Goal: Task Accomplishment & Management: Manage account settings

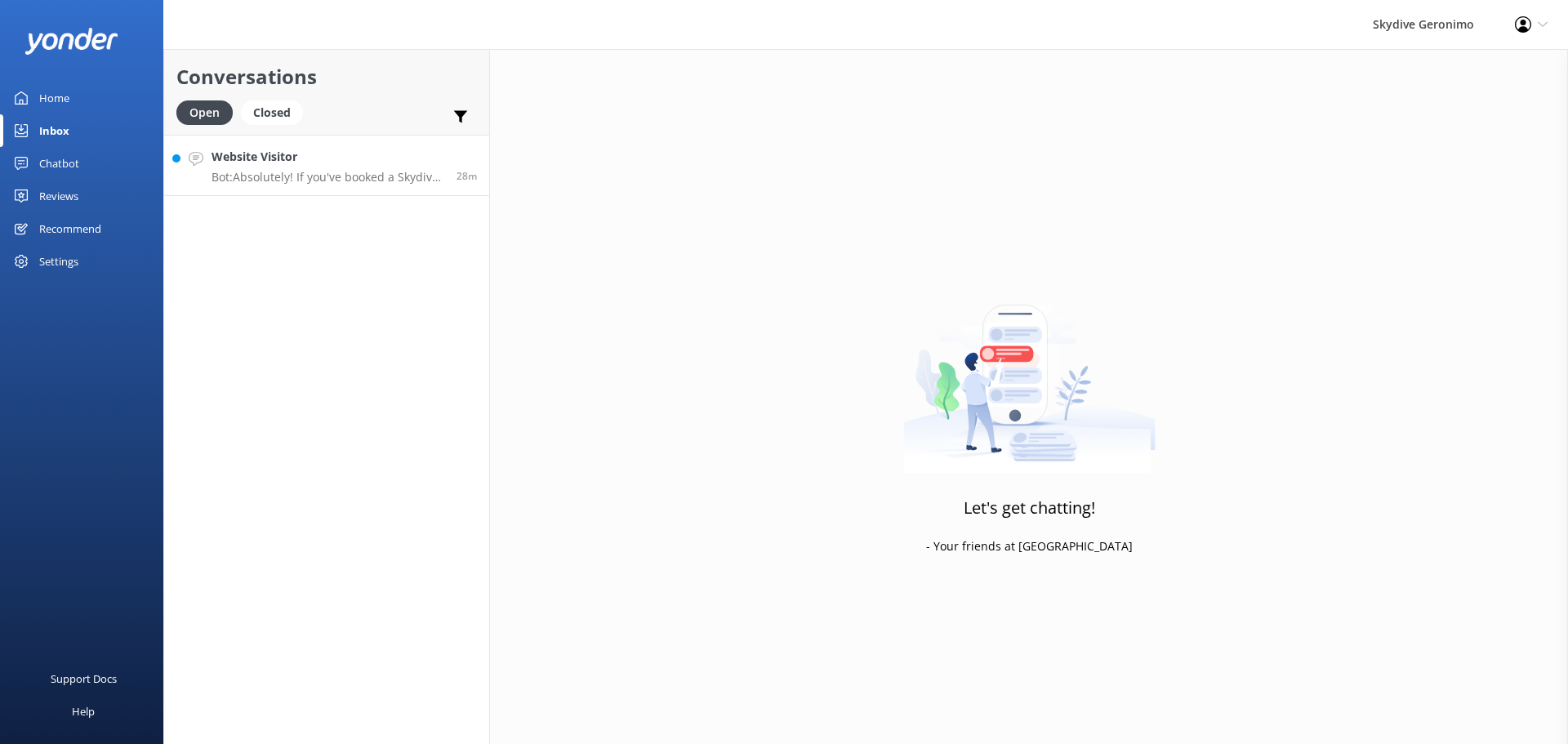
click at [324, 169] on div "Website Visitor Bot: Absolutely! If you've booked a Skydive and Ferry Package, …" at bounding box center [328, 165] width 233 height 35
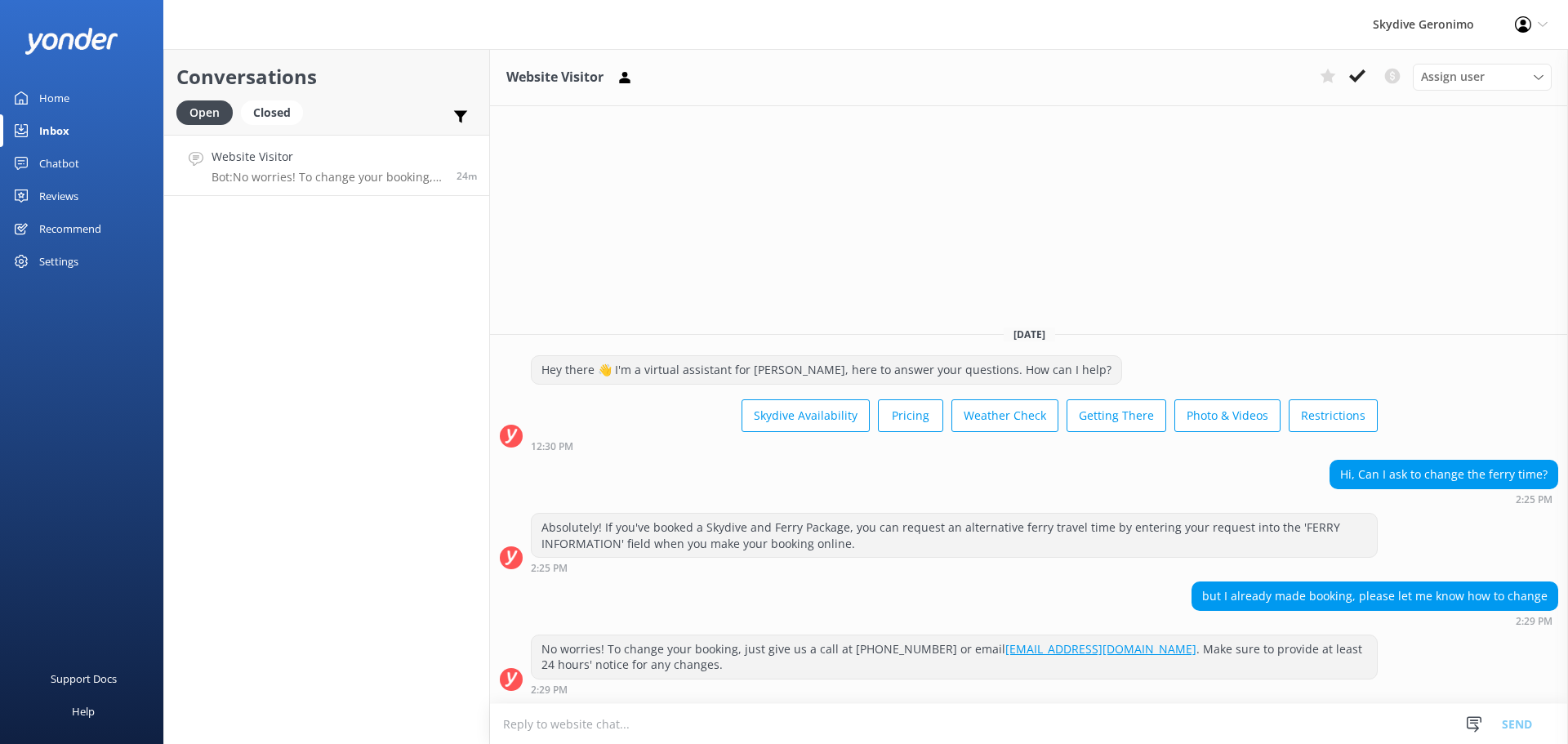
click at [51, 91] on div "Home" at bounding box center [54, 97] width 30 height 32
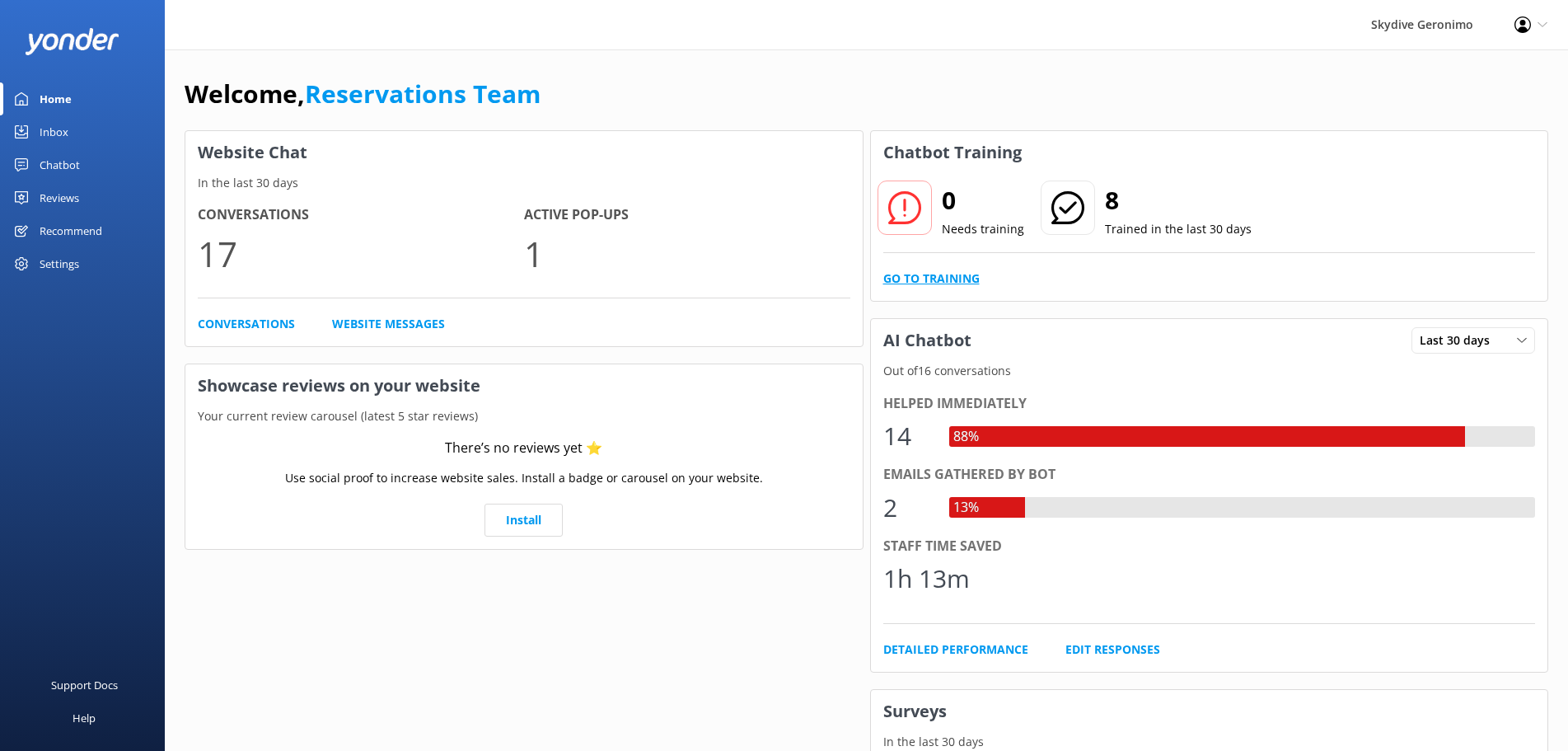
click at [965, 271] on link "Go to Training" at bounding box center [932, 278] width 97 height 18
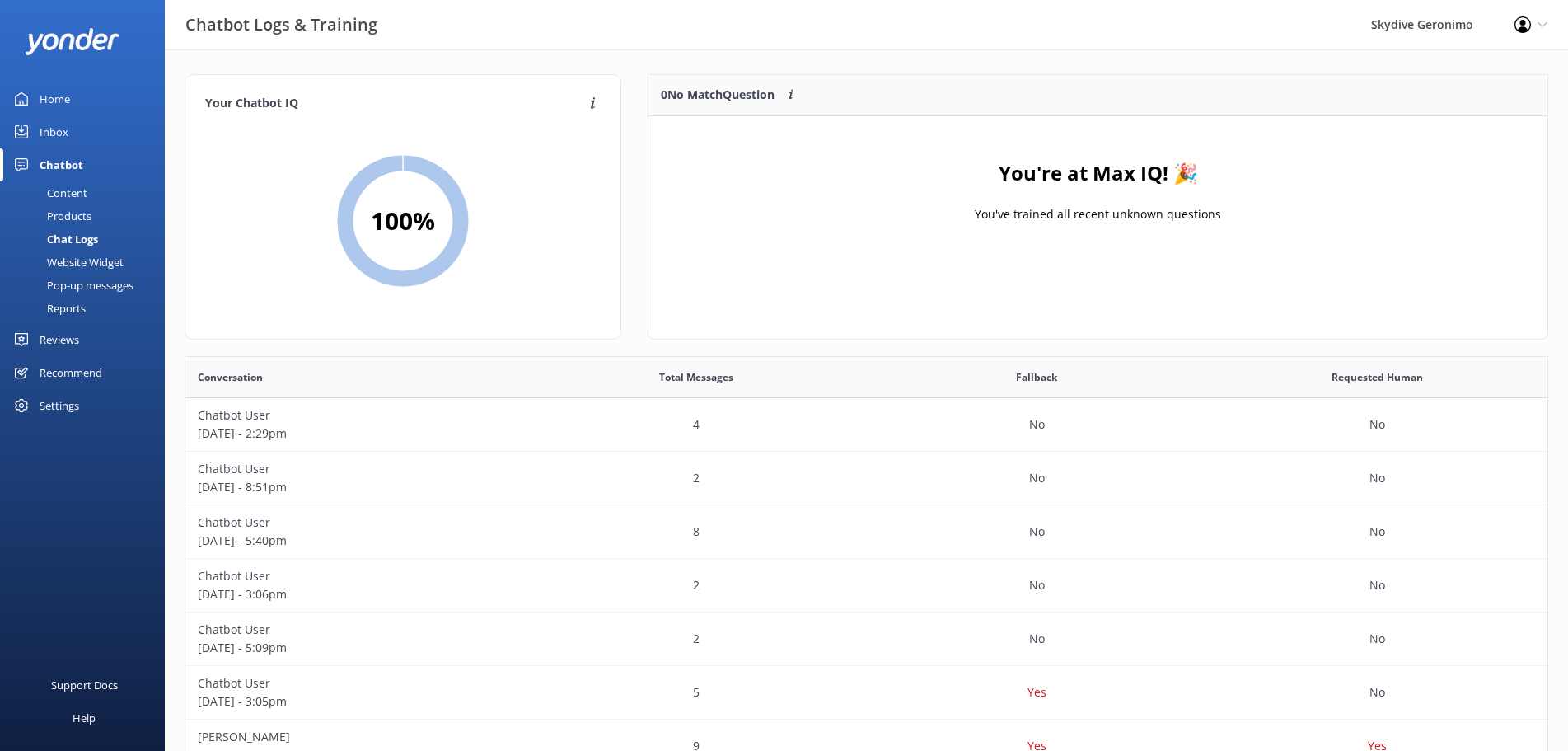
click at [1135, 259] on div "You're at Max IQ! 🎉 You've trained all recent unknown questions" at bounding box center [1097, 199] width 899 height 165
click at [79, 192] on div "Content" at bounding box center [48, 192] width 78 height 23
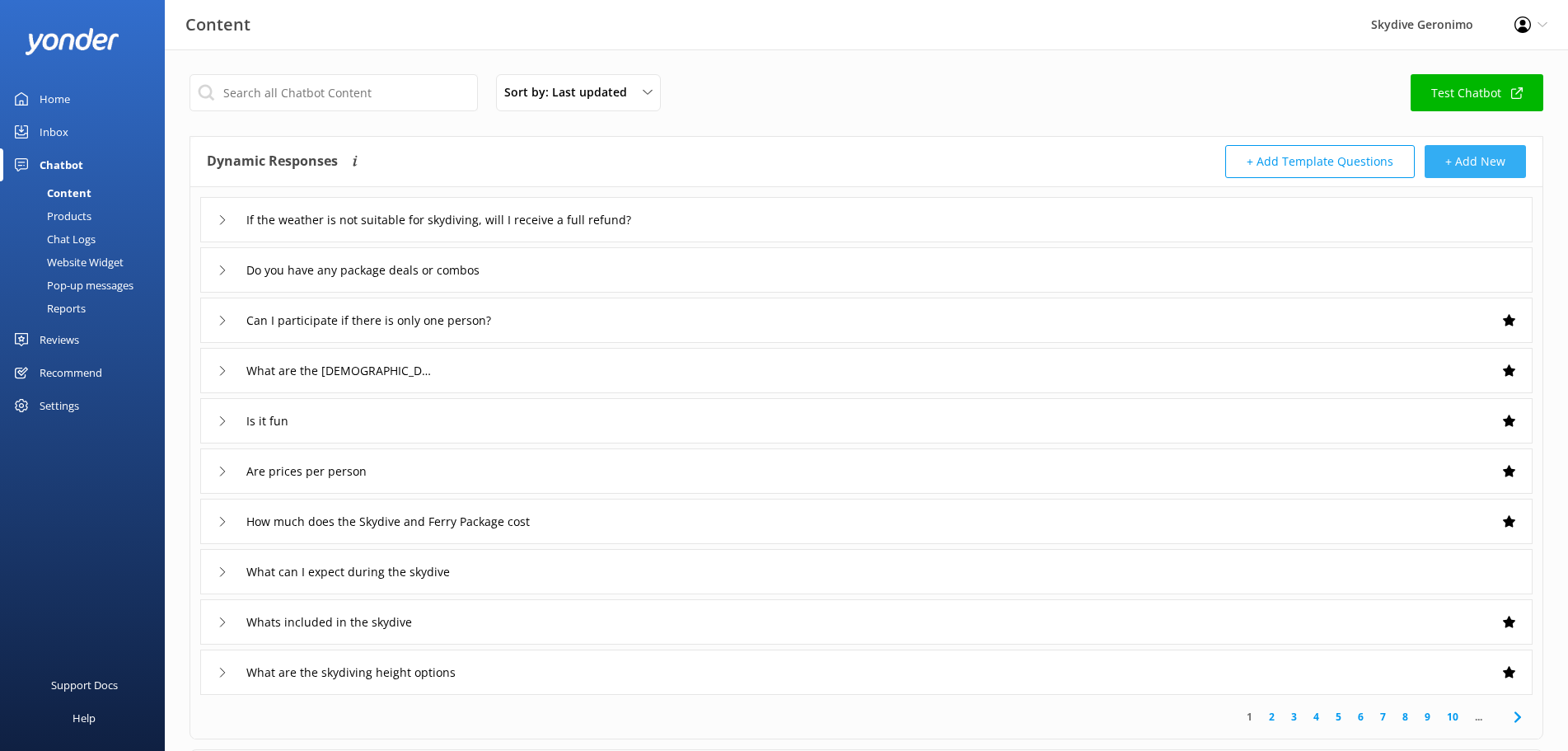
click at [1495, 162] on button "+ Add New" at bounding box center [1475, 161] width 101 height 33
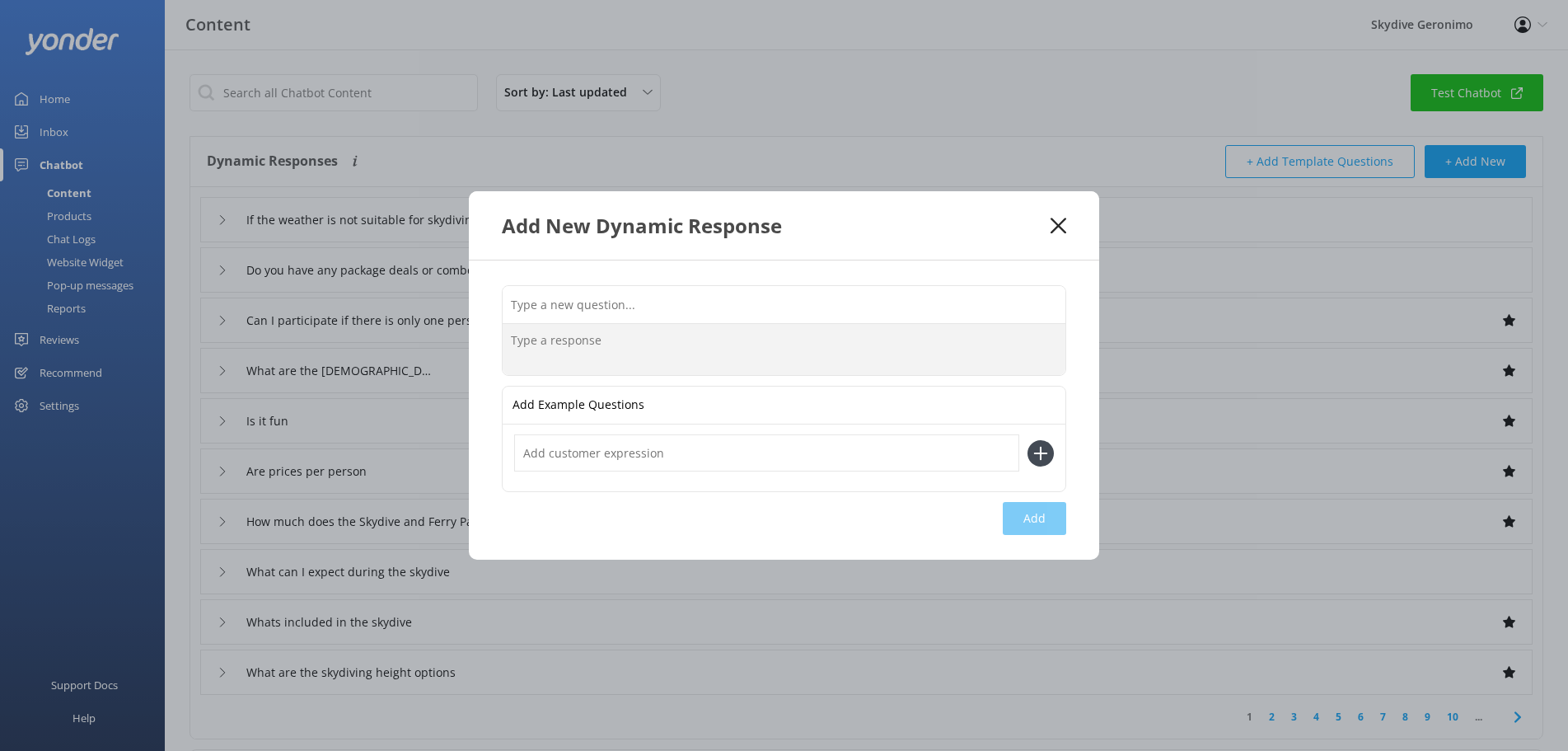
click at [536, 371] on textarea at bounding box center [784, 349] width 563 height 51
click at [654, 458] on input "text" at bounding box center [767, 452] width 505 height 37
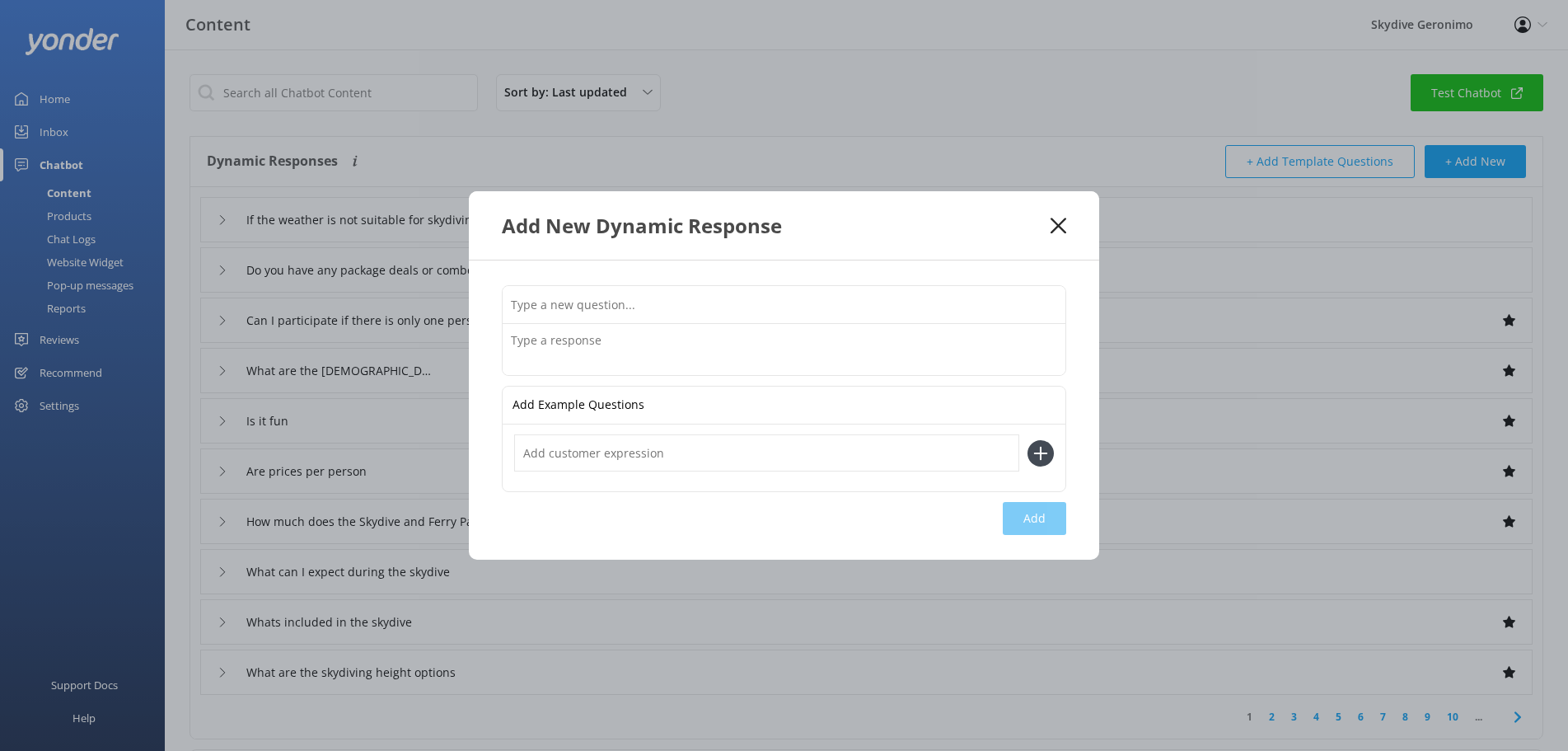
click at [695, 340] on textarea at bounding box center [784, 349] width 563 height 51
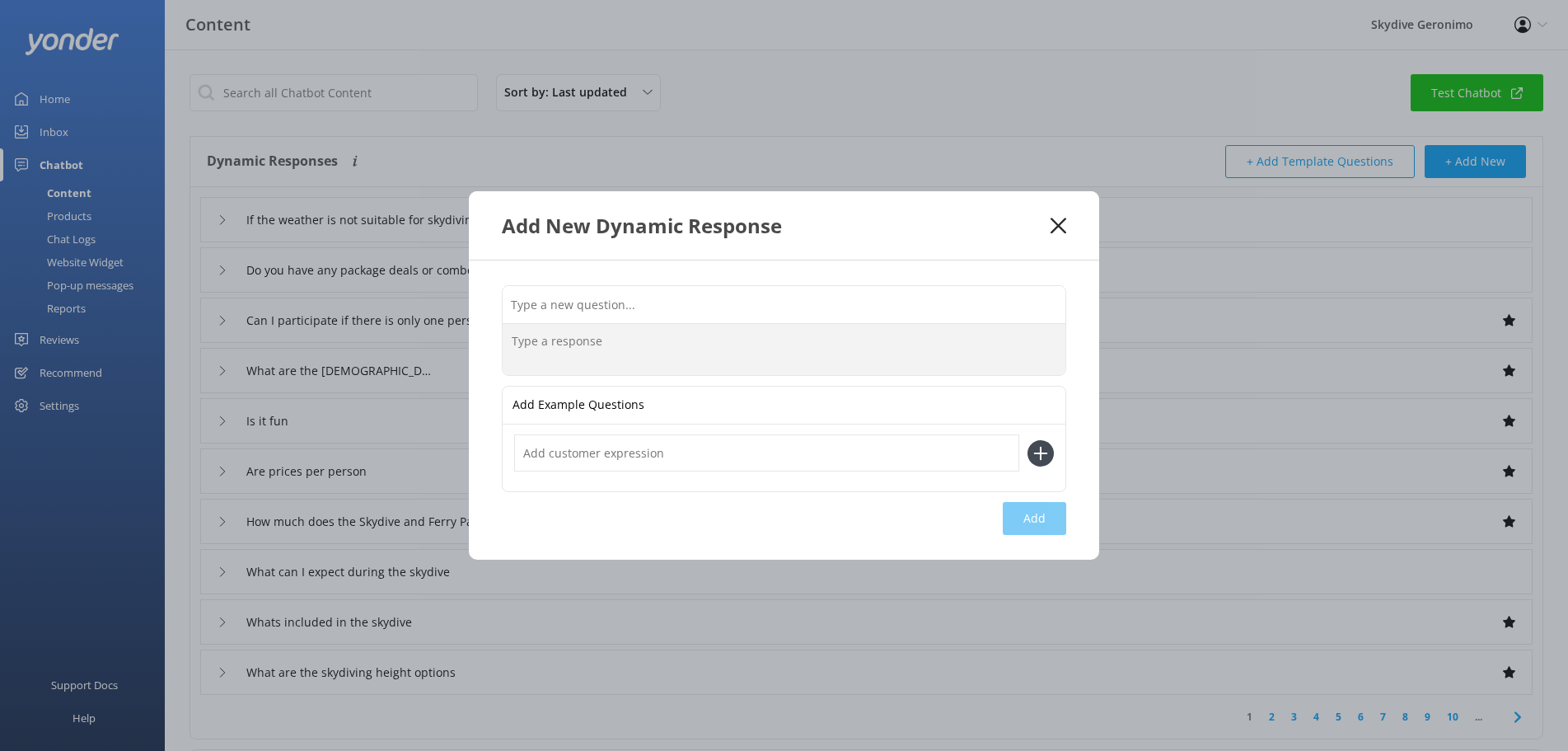
click at [777, 293] on input "text" at bounding box center [784, 304] width 563 height 37
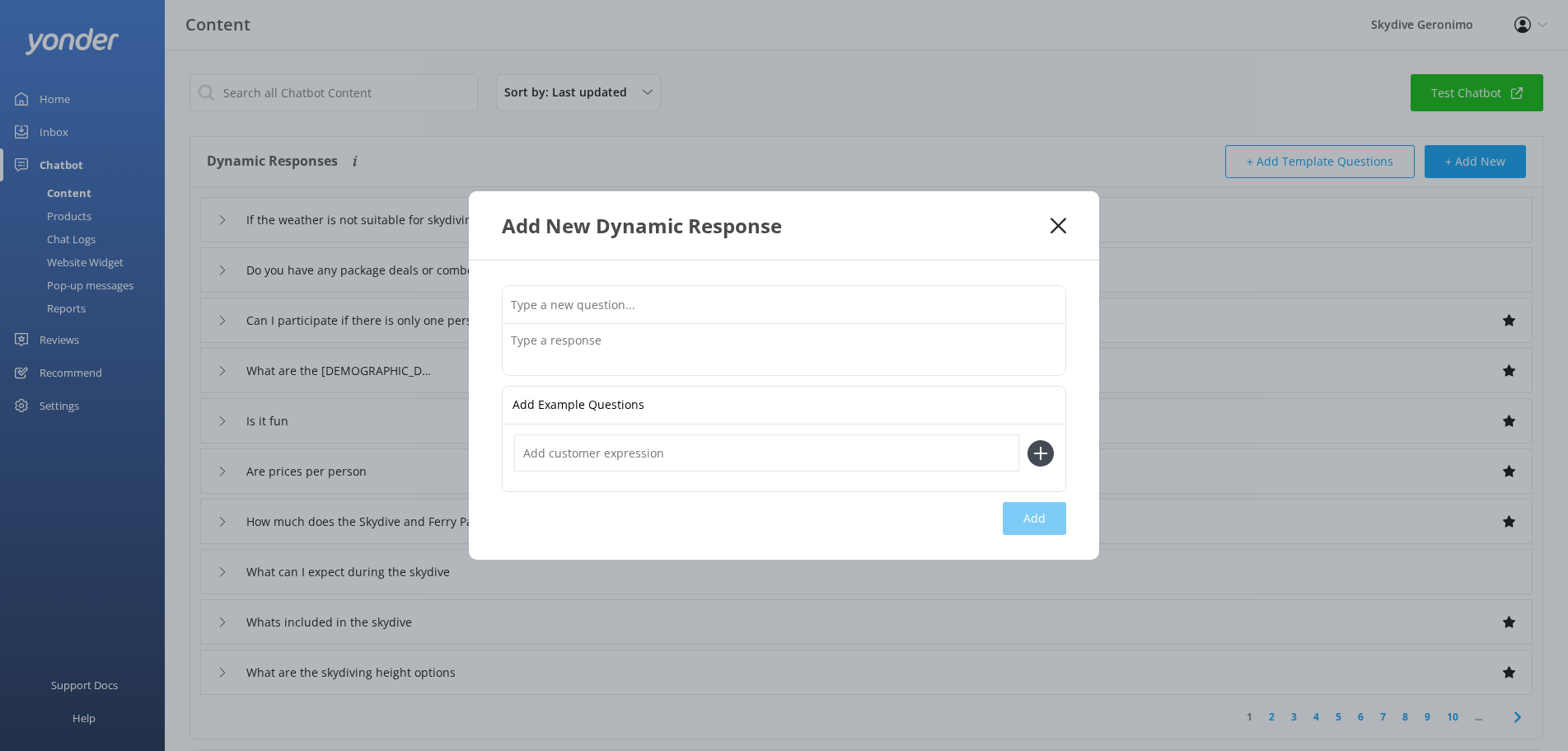
click at [1064, 216] on div "Add New Dynamic Response" at bounding box center [784, 224] width 630 height 68
click at [1057, 233] on icon at bounding box center [1059, 225] width 16 height 16
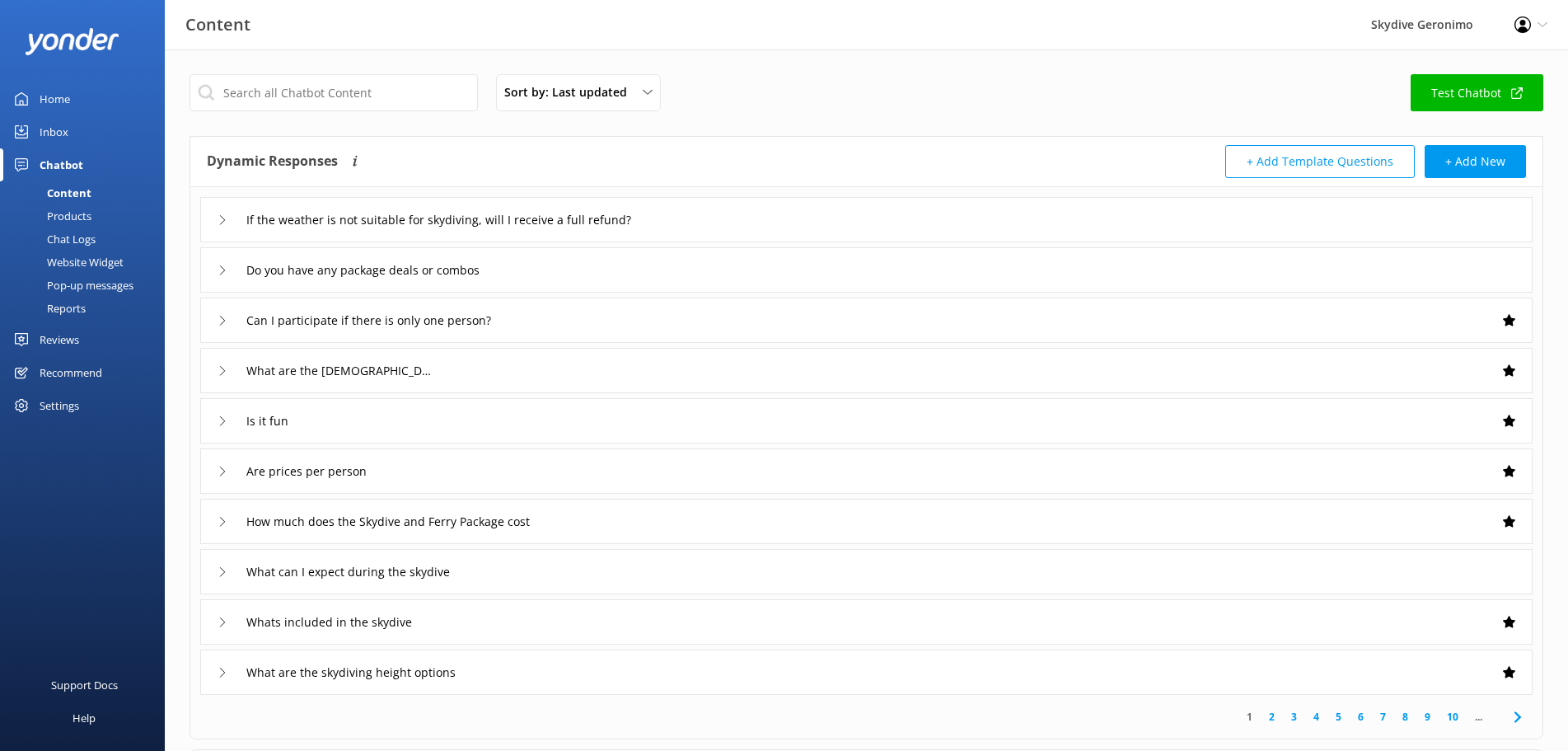
click at [40, 128] on div "Inbox" at bounding box center [54, 132] width 28 height 33
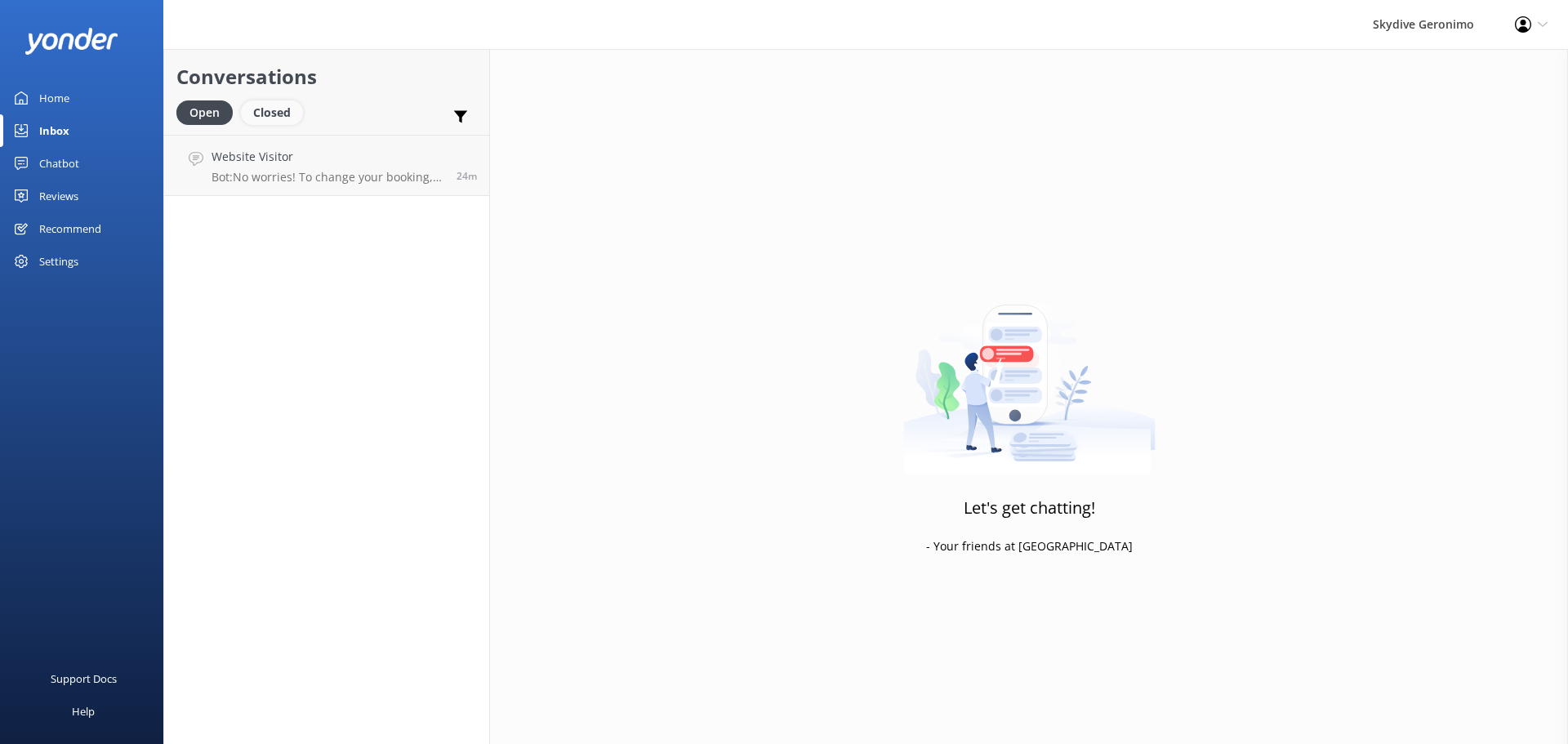
click at [280, 117] on div "Closed" at bounding box center [272, 112] width 62 height 25
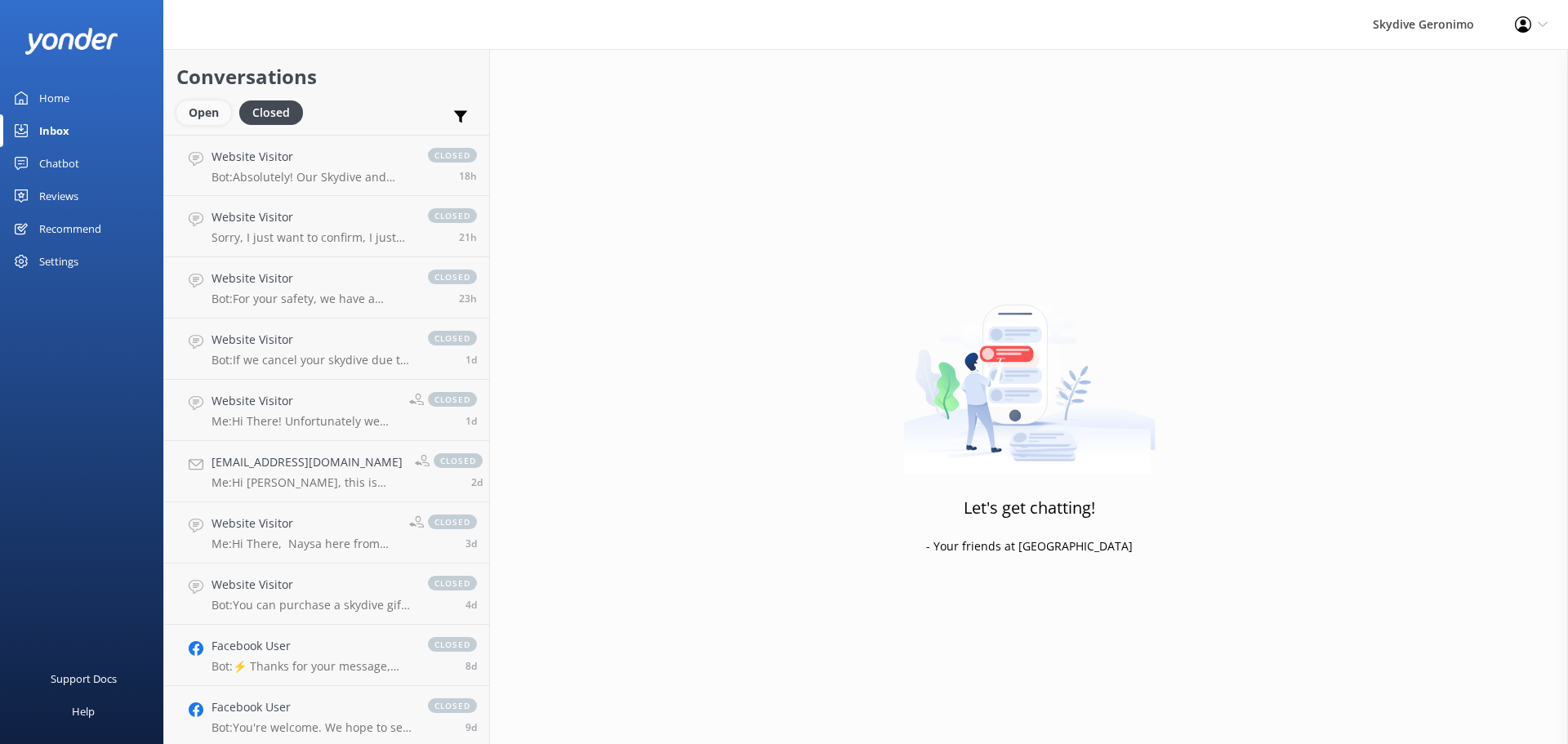
click at [197, 113] on div "Open" at bounding box center [204, 112] width 55 height 25
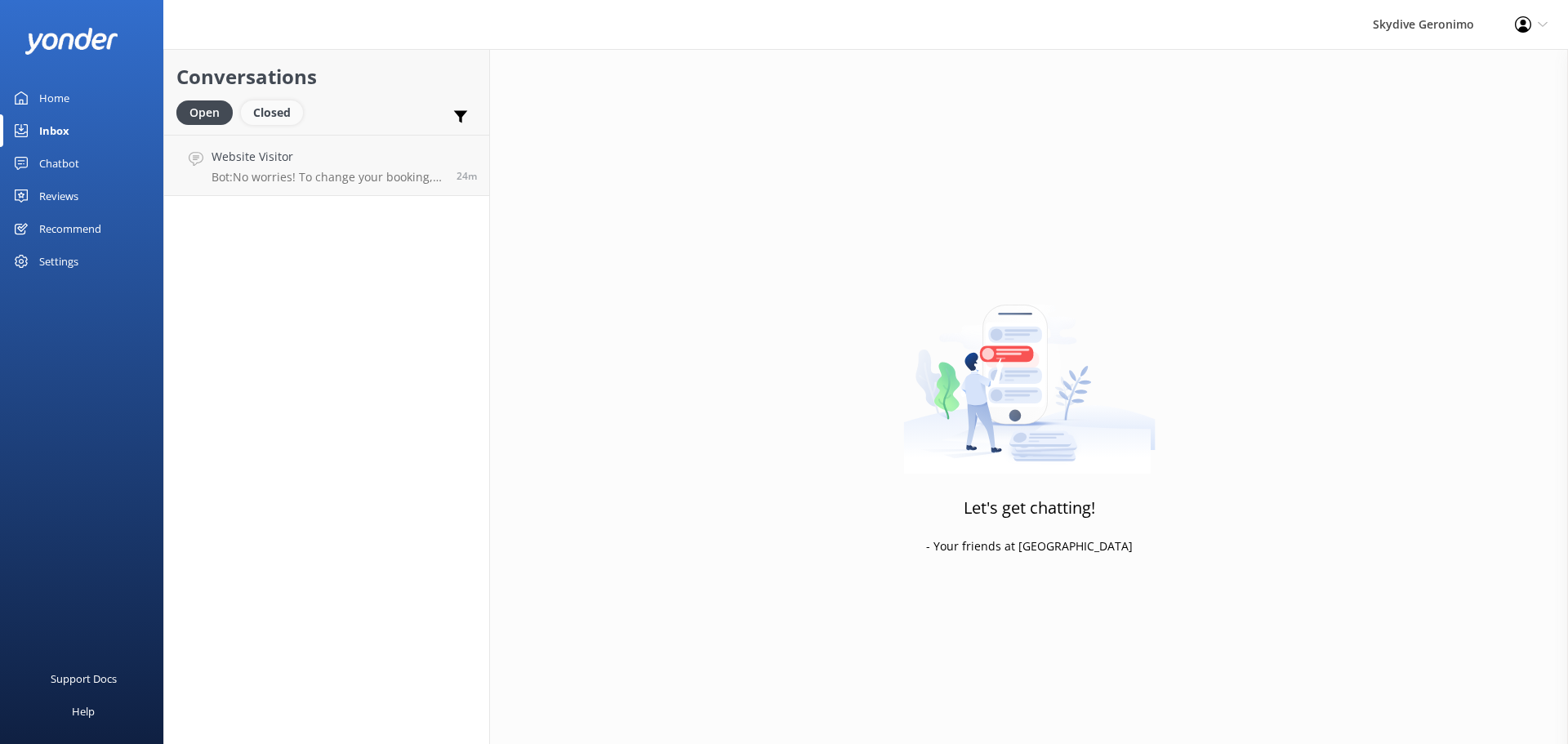
click at [296, 121] on div "Closed" at bounding box center [272, 112] width 62 height 25
